Goal: Navigation & Orientation: Find specific page/section

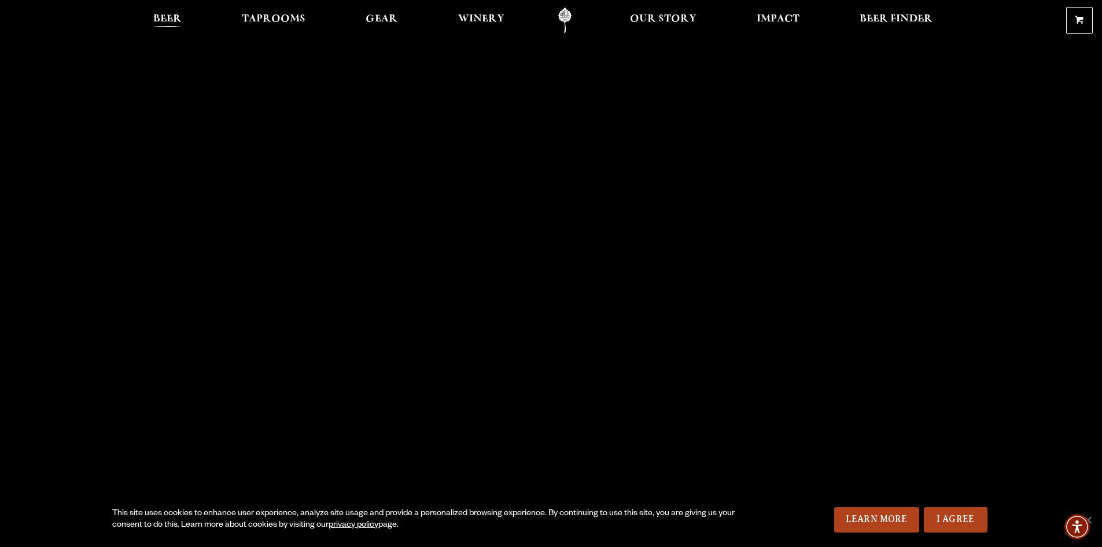
click at [177, 14] on span "Beer" at bounding box center [167, 18] width 28 height 9
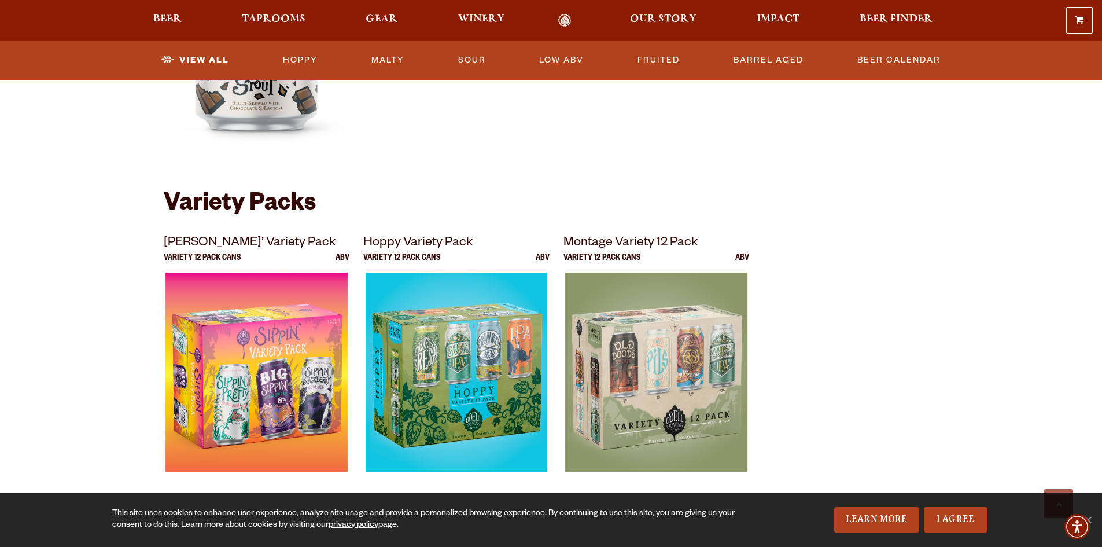
scroll to position [1967, 0]
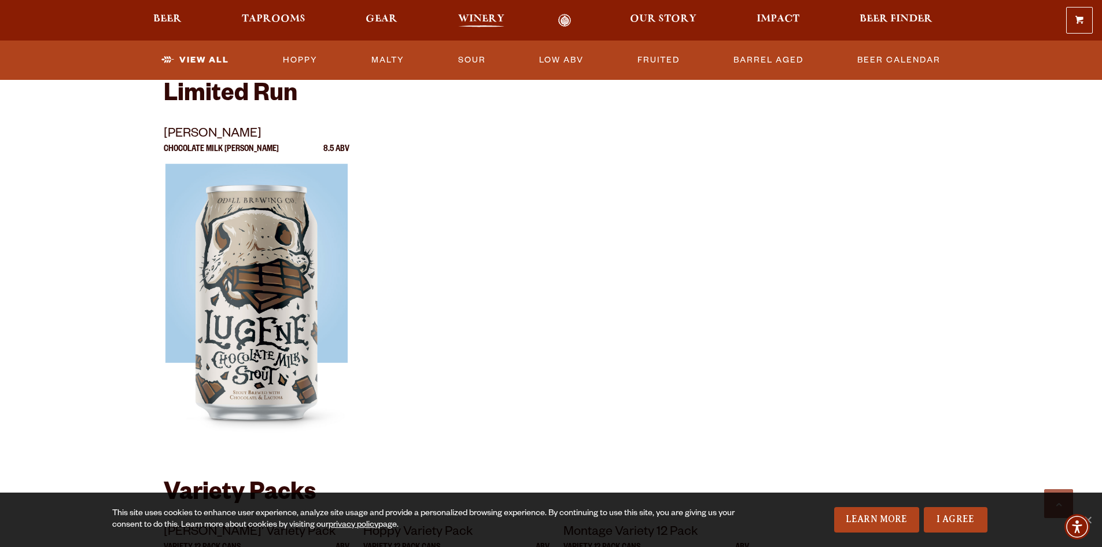
click at [463, 19] on span "Winery" at bounding box center [481, 18] width 46 height 9
click at [675, 57] on link "Fruited" at bounding box center [658, 60] width 51 height 27
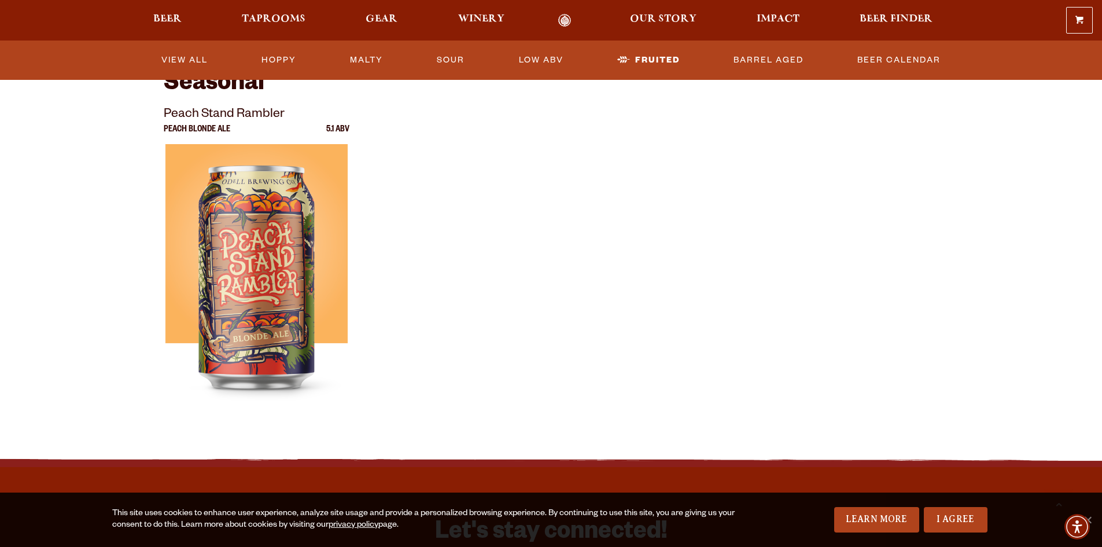
scroll to position [752, 0]
